Goal: Find specific page/section: Find specific page/section

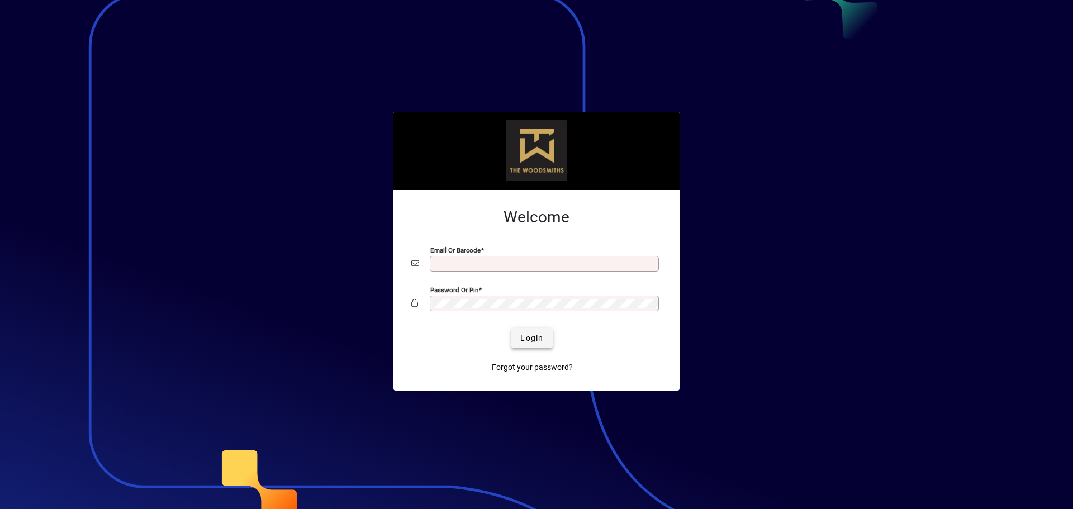
type input "**********"
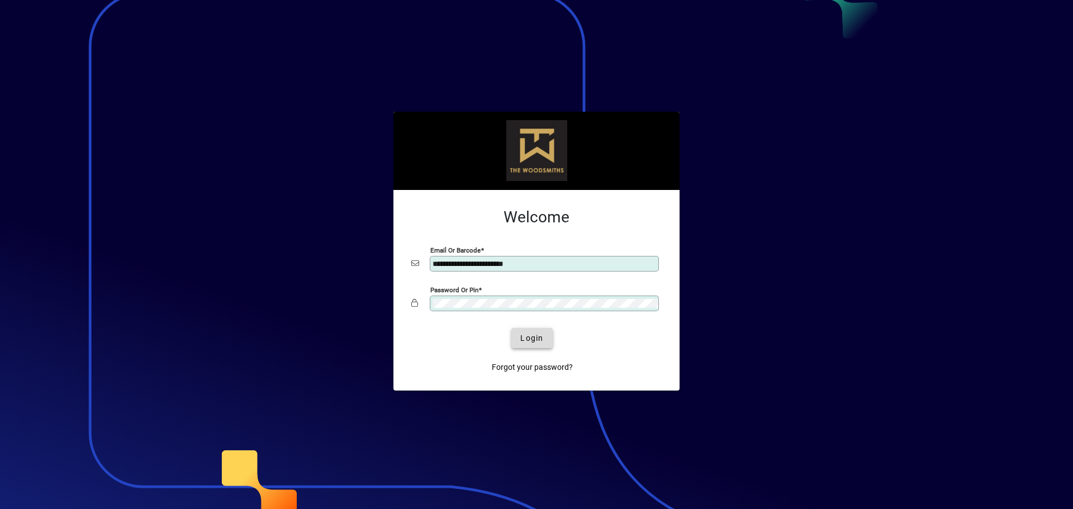
click at [521, 339] on span "Login" at bounding box center [531, 339] width 23 height 12
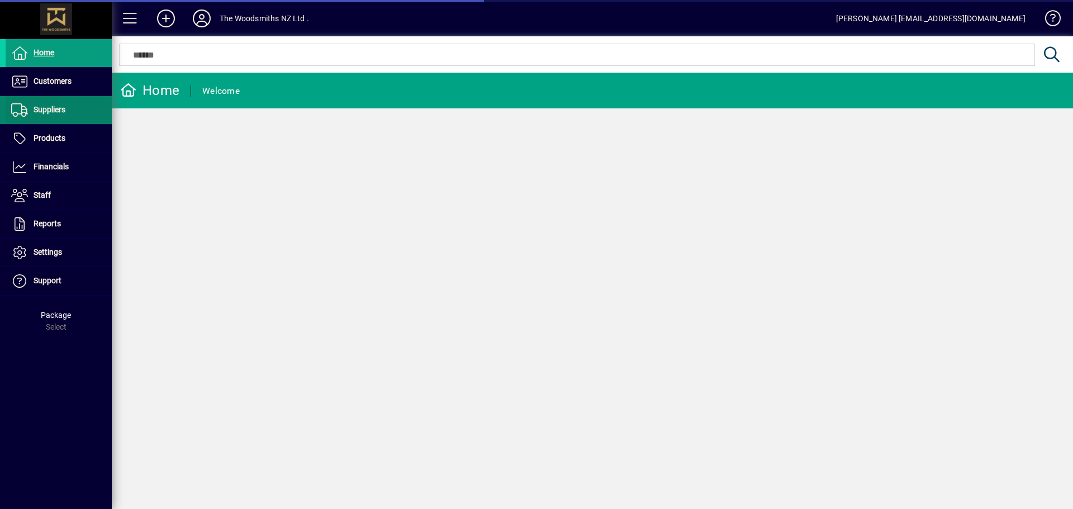
click at [40, 113] on span "Suppliers" at bounding box center [50, 109] width 32 height 9
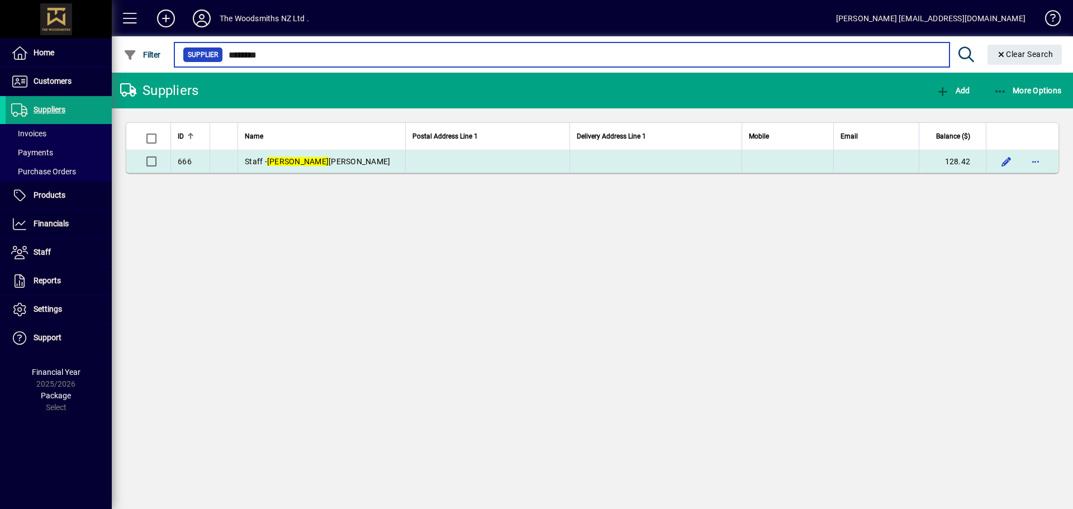
type input "********"
